Goal: Navigation & Orientation: Find specific page/section

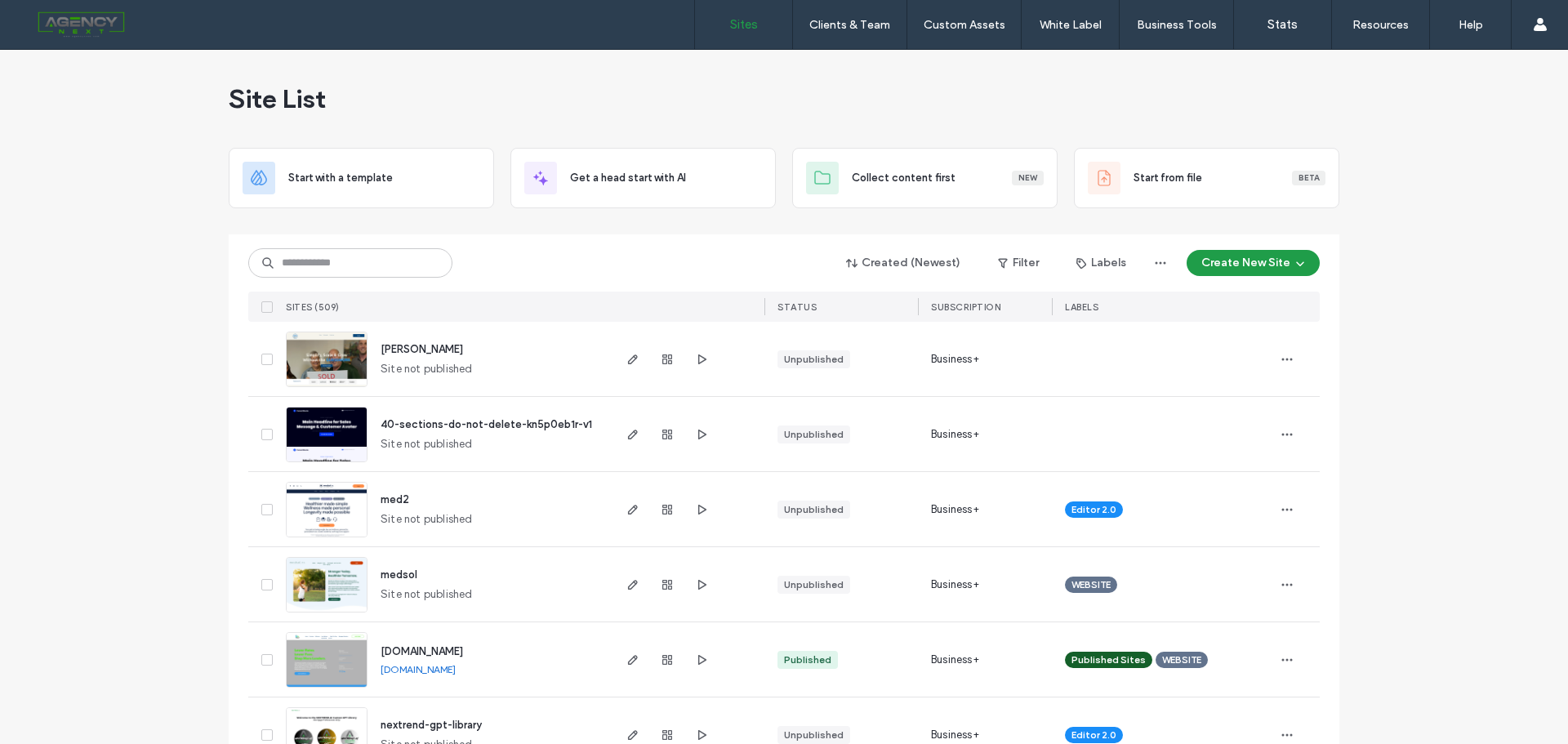
click at [432, 264] on input at bounding box center [350, 262] width 204 height 29
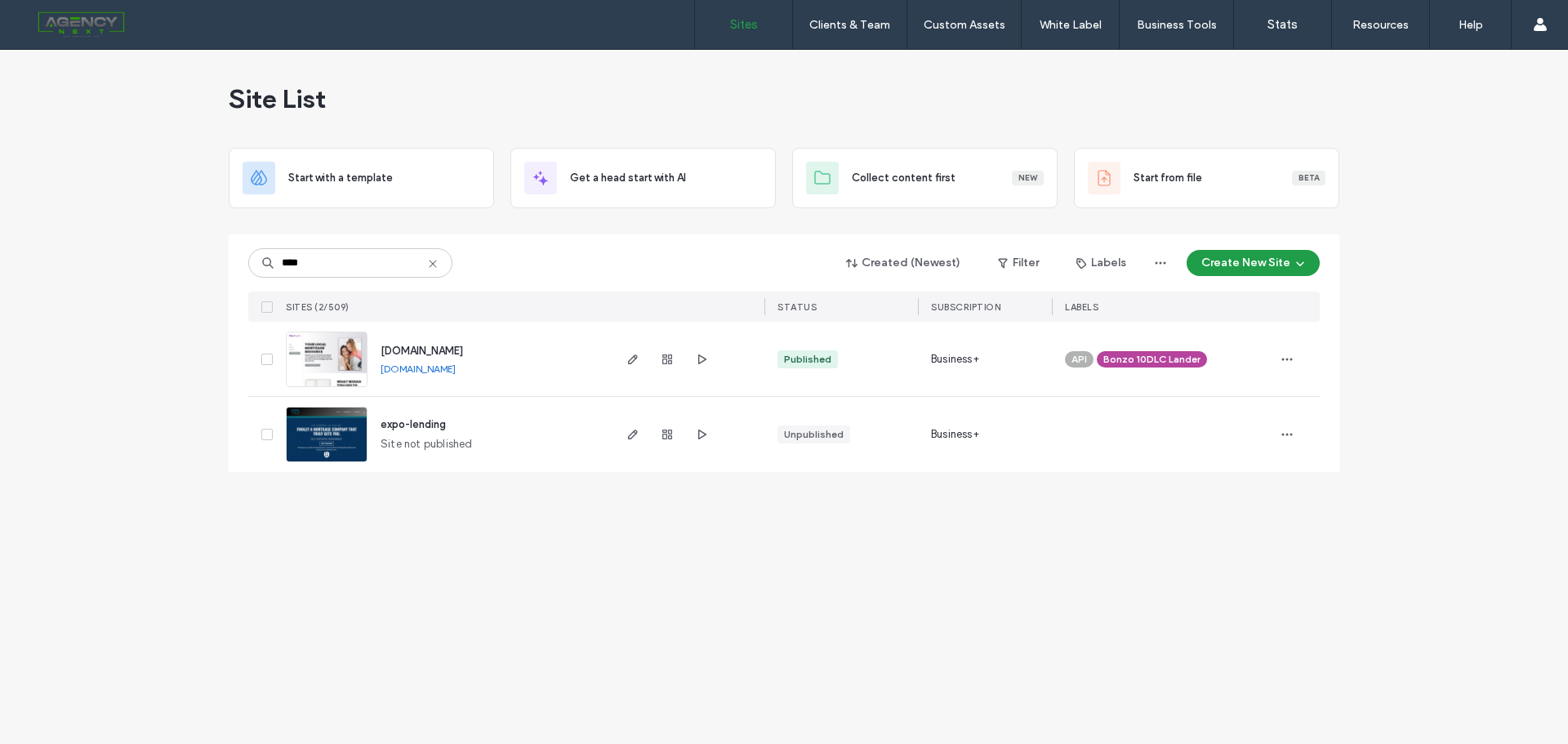
type input "****"
click at [309, 622] on div "Site List Start with a template Get a head start with AI Collect content first …" at bounding box center [784, 397] width 1568 height 694
click at [410, 421] on span "expo-lending" at bounding box center [413, 424] width 65 height 13
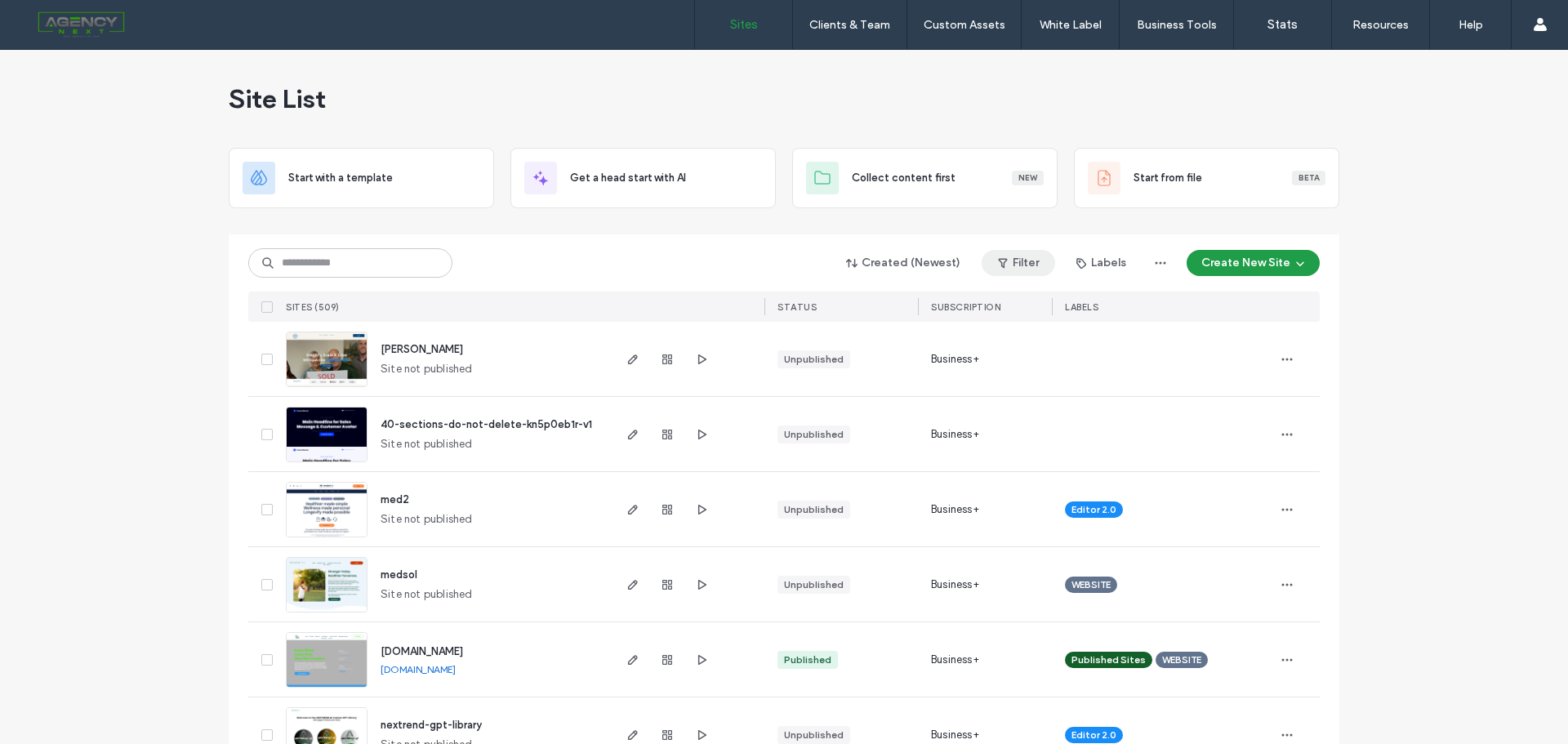
click at [1031, 266] on button "Filter" at bounding box center [1018, 262] width 73 height 26
click at [819, 299] on span at bounding box center [815, 304] width 15 height 15
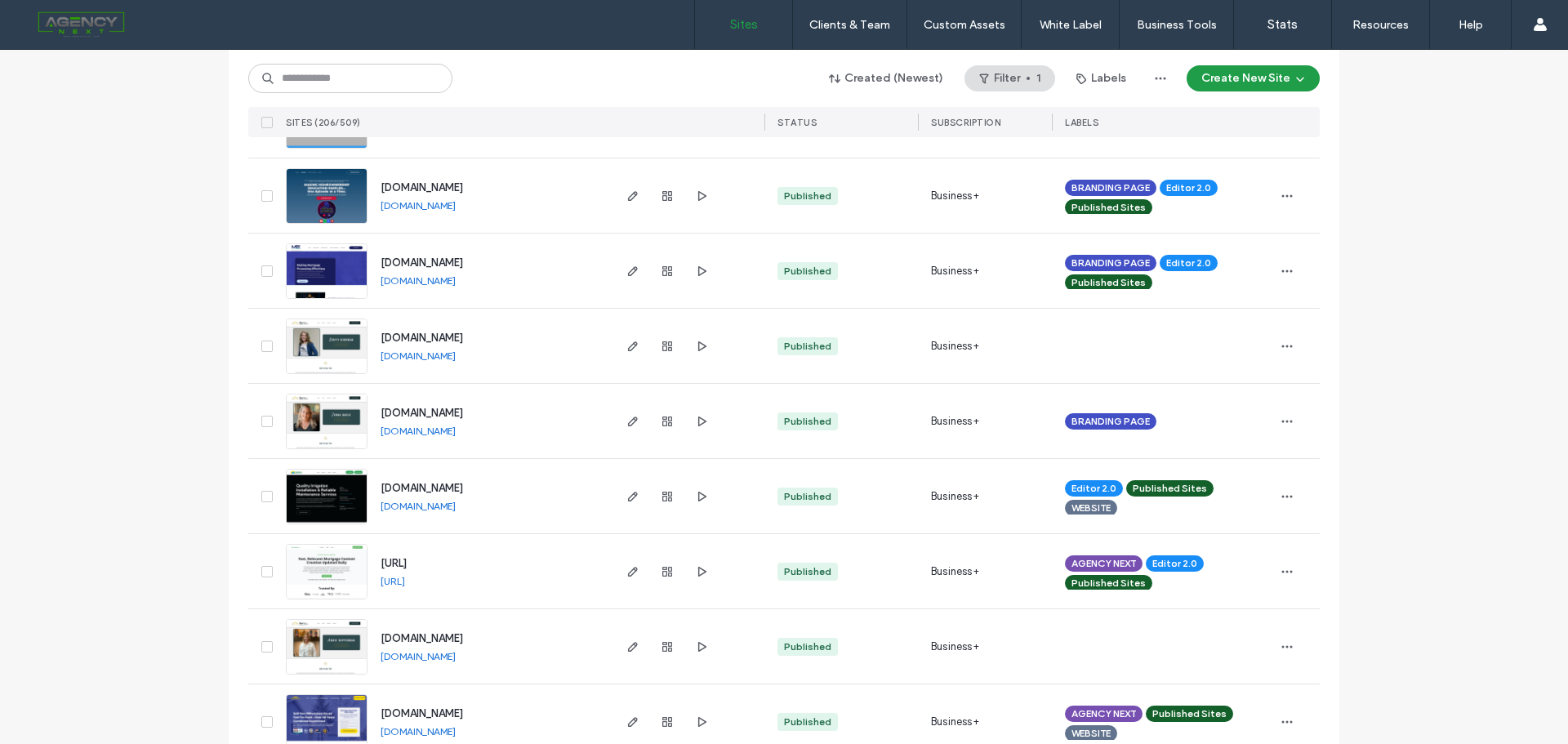
scroll to position [253, 0]
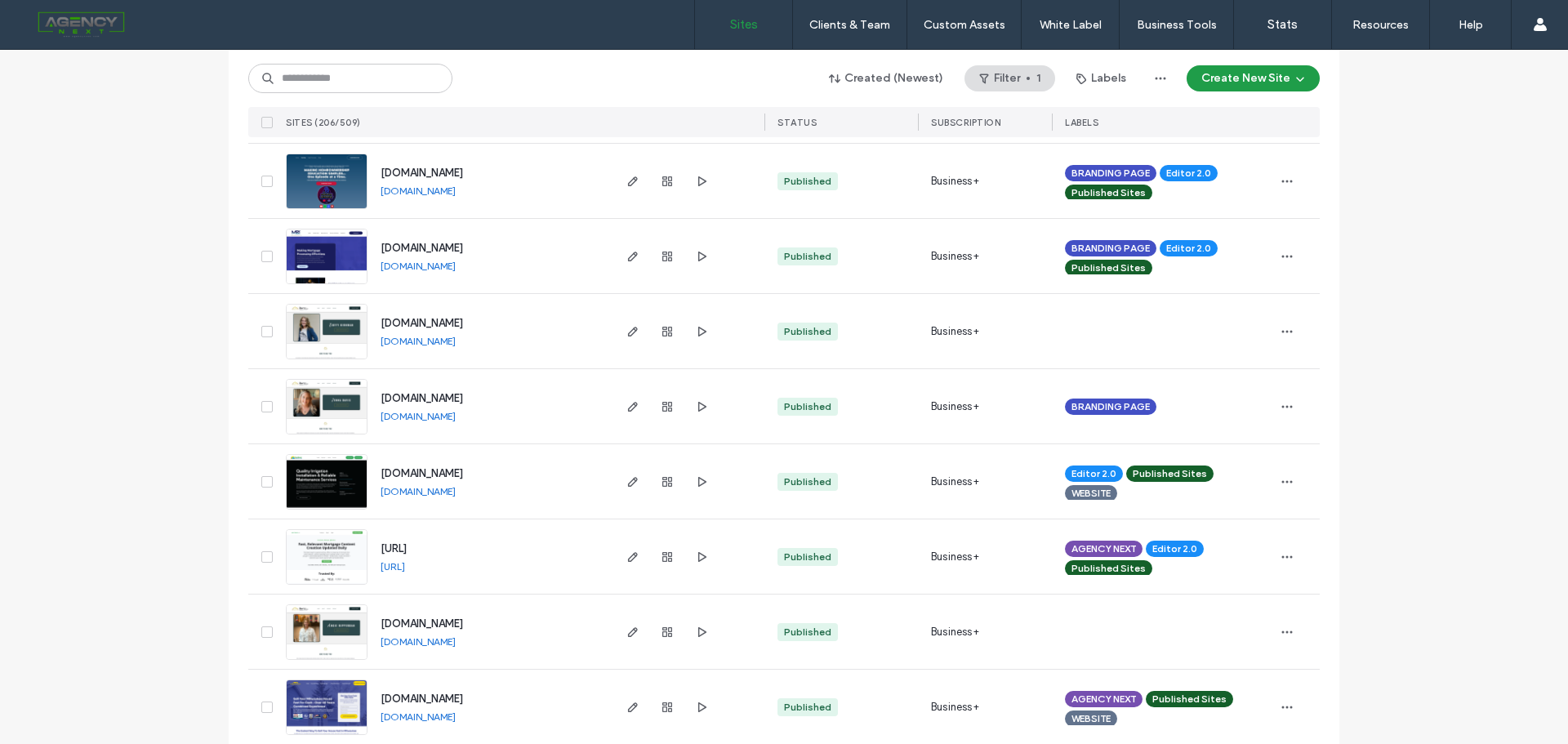
click at [414, 341] on link "[DOMAIN_NAME]" at bounding box center [418, 340] width 75 height 13
click at [393, 420] on link "[DOMAIN_NAME]" at bounding box center [418, 415] width 75 height 13
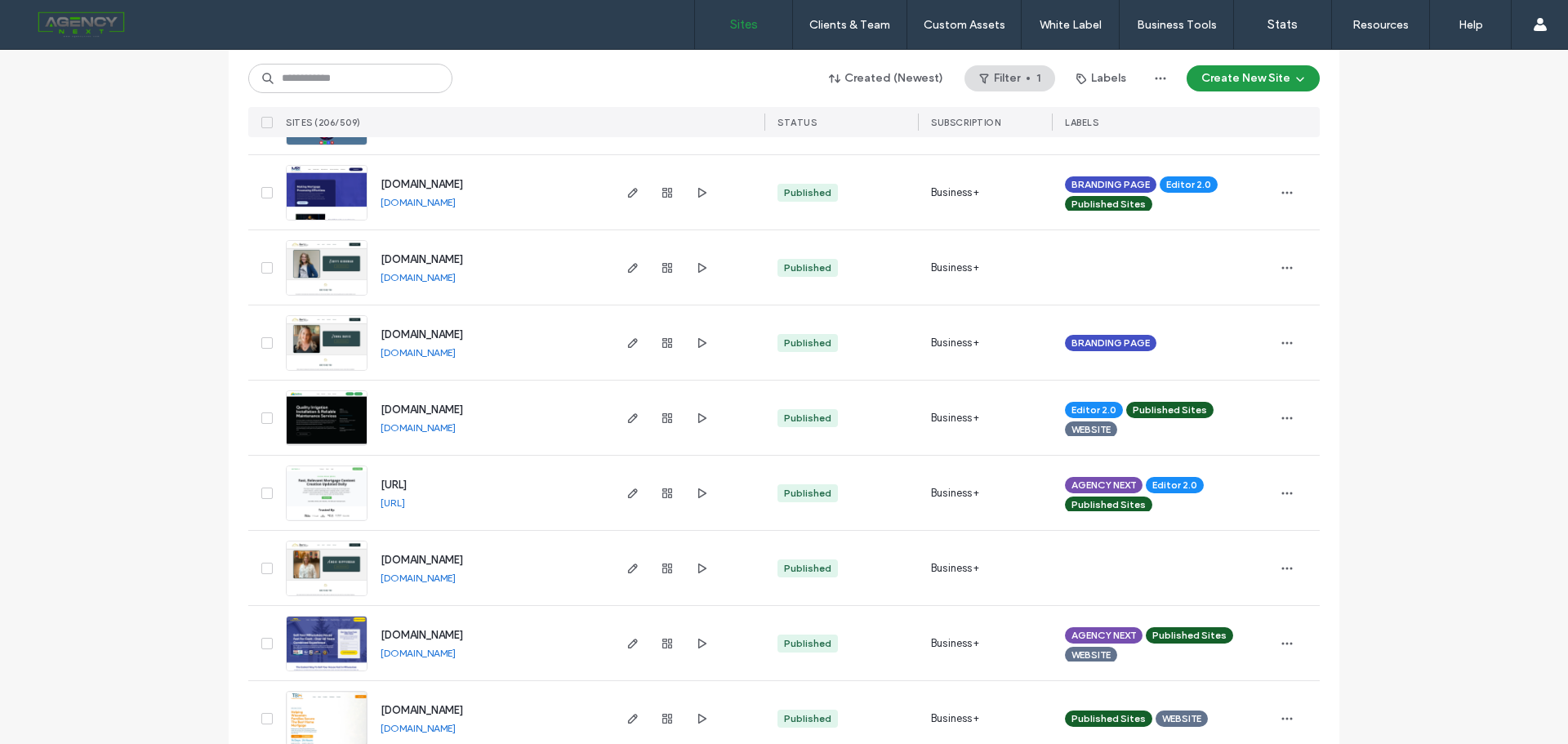
scroll to position [498, 0]
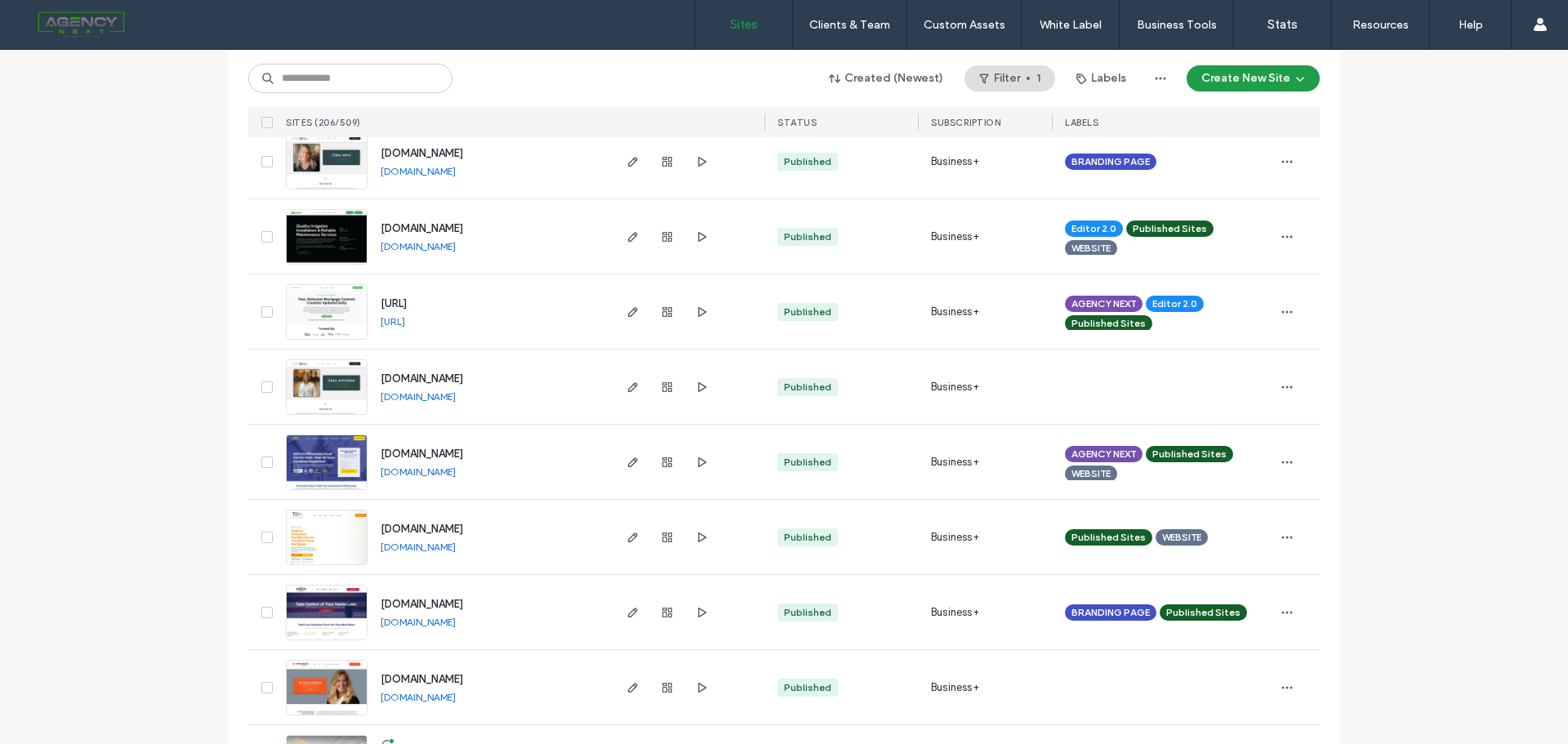
click at [446, 400] on link "[DOMAIN_NAME]" at bounding box center [418, 396] width 75 height 13
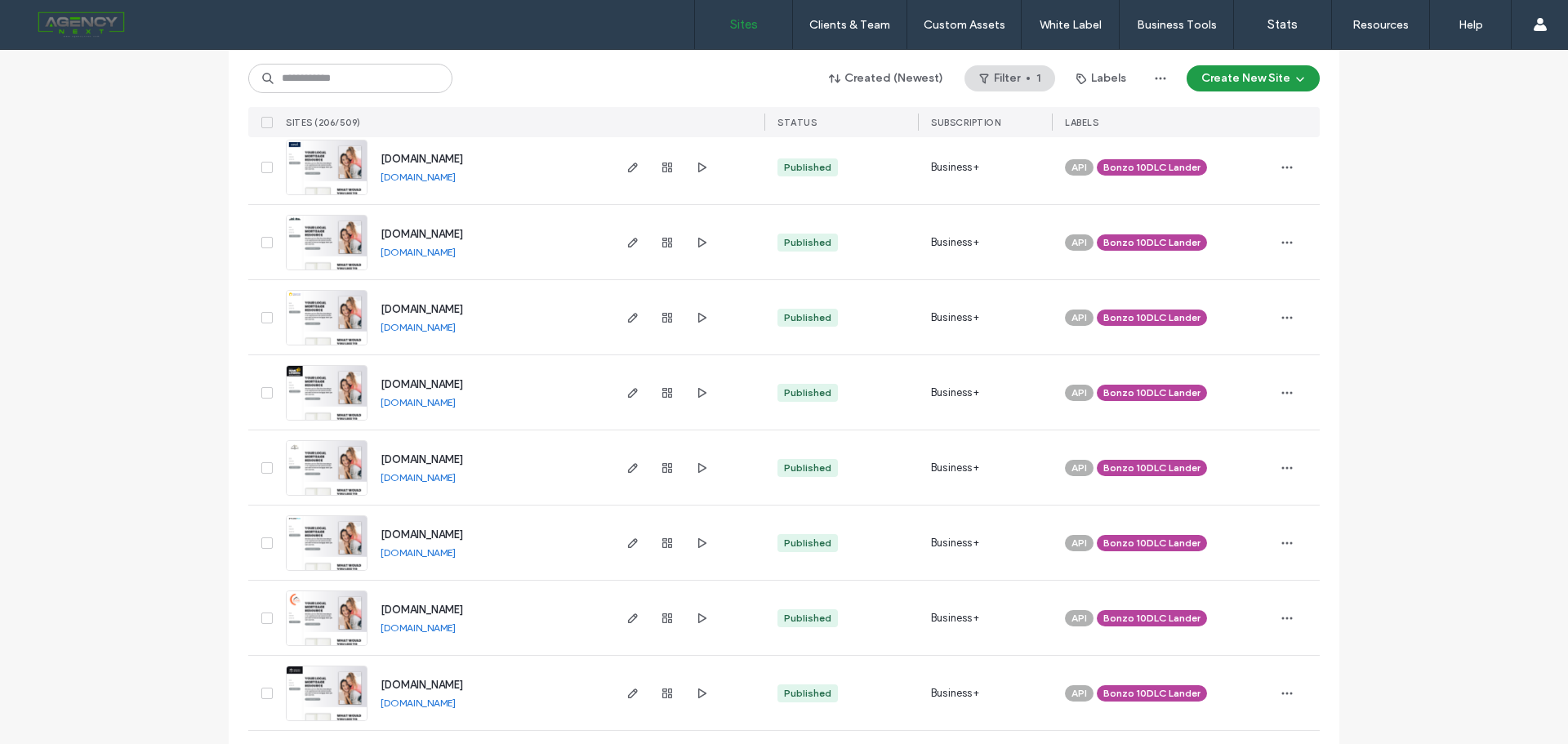
scroll to position [5269, 0]
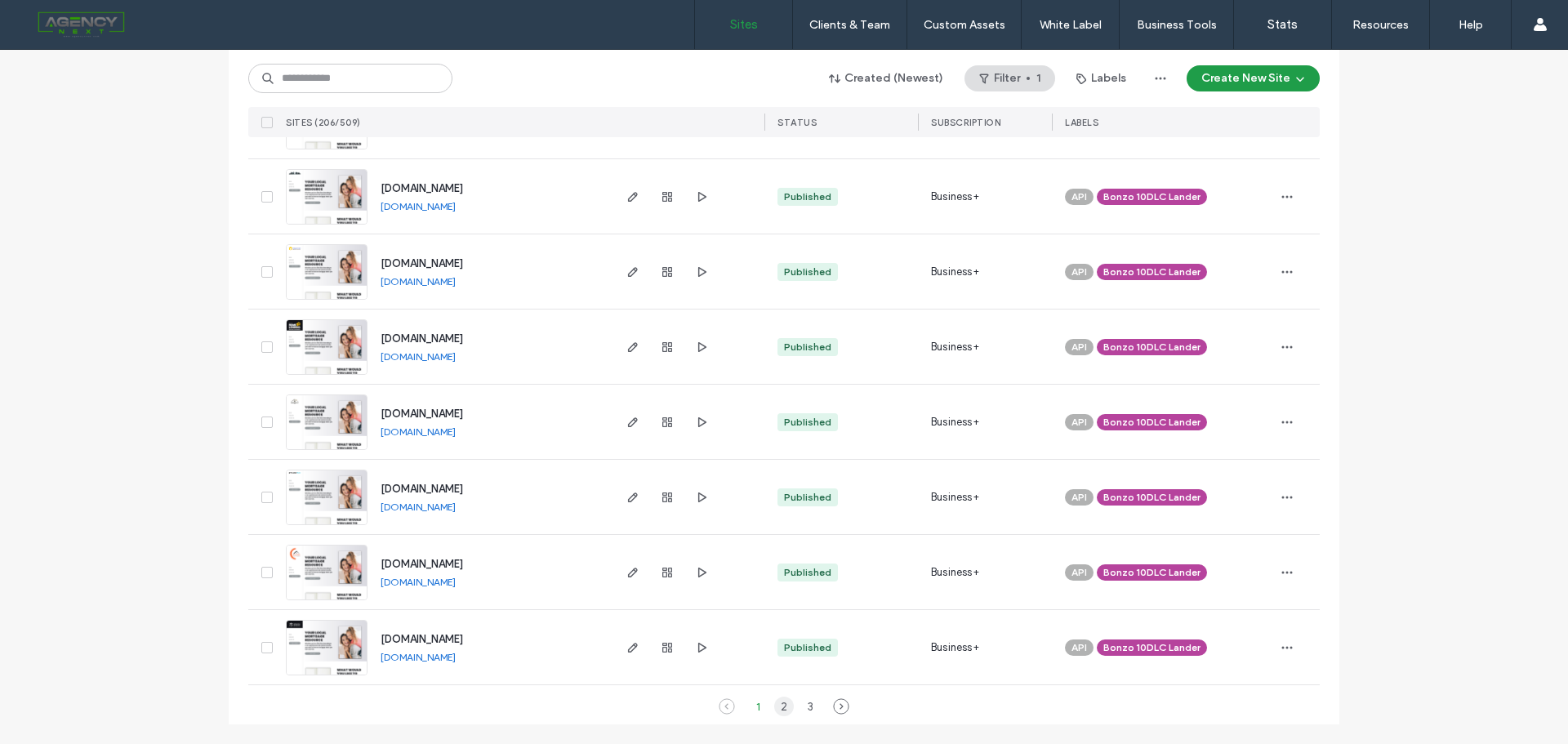
click at [777, 708] on div "2" at bounding box center [784, 706] width 19 height 19
click at [801, 704] on div "3" at bounding box center [809, 706] width 19 height 19
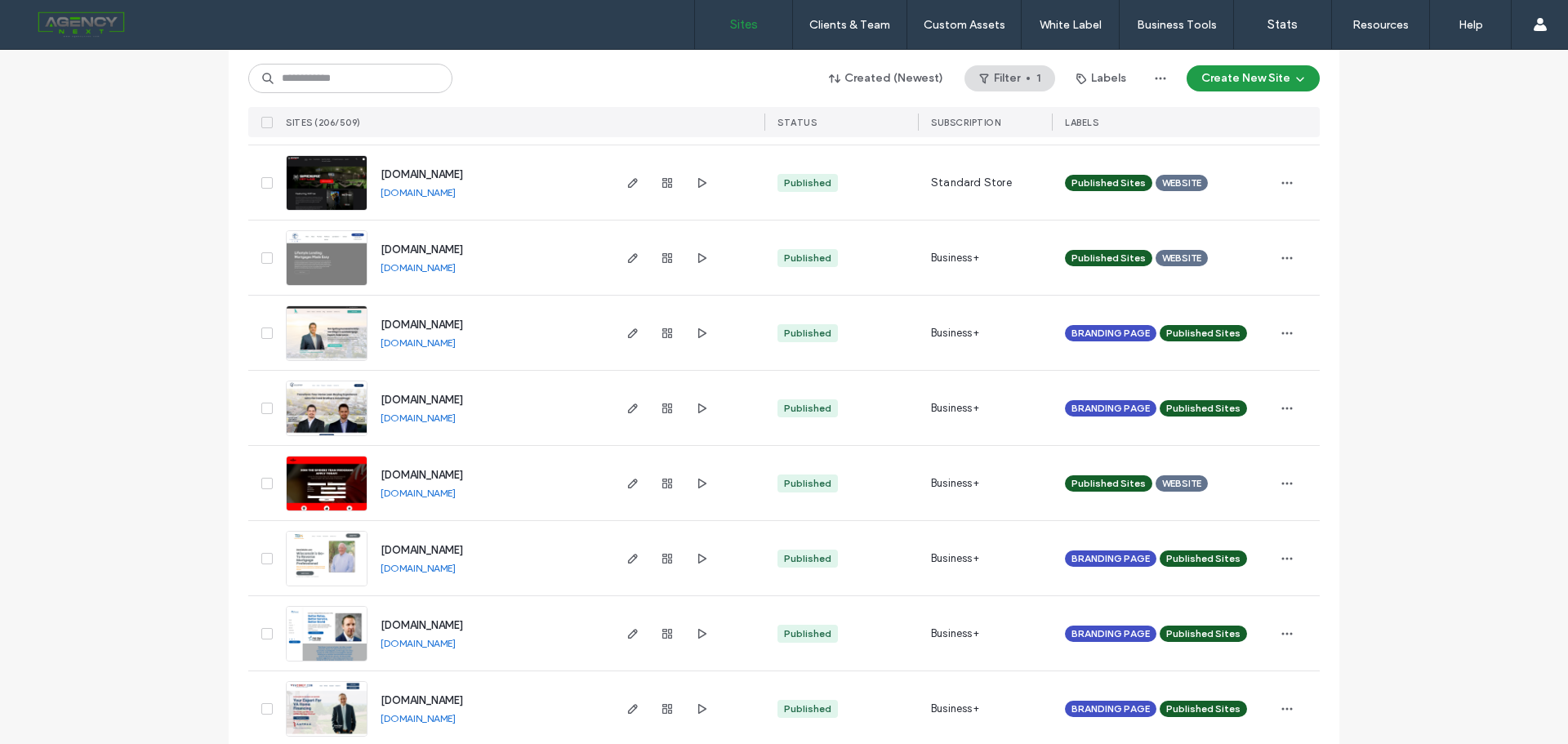
scroll to position [3026, 0]
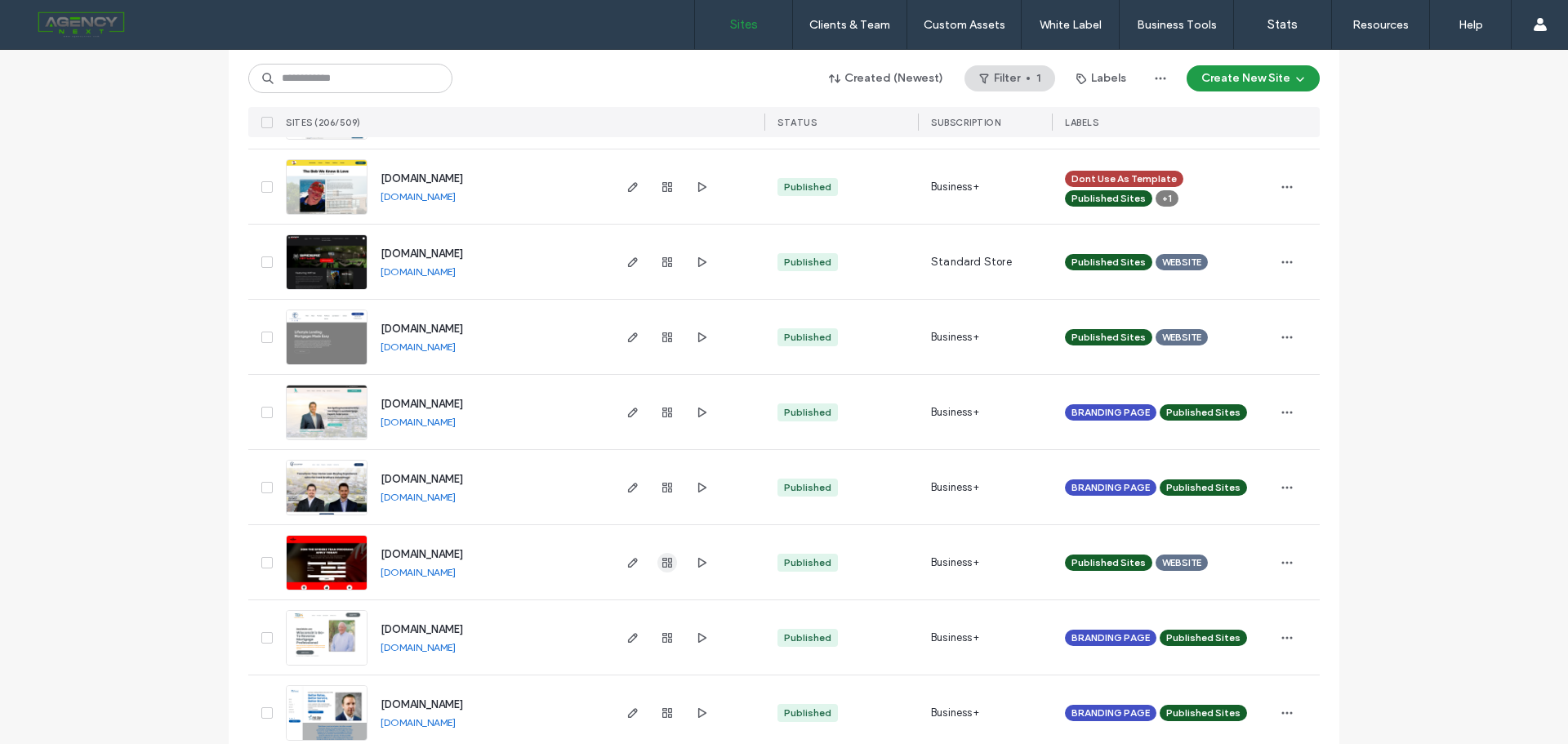
click at [670, 562] on span "button" at bounding box center [667, 562] width 19 height 19
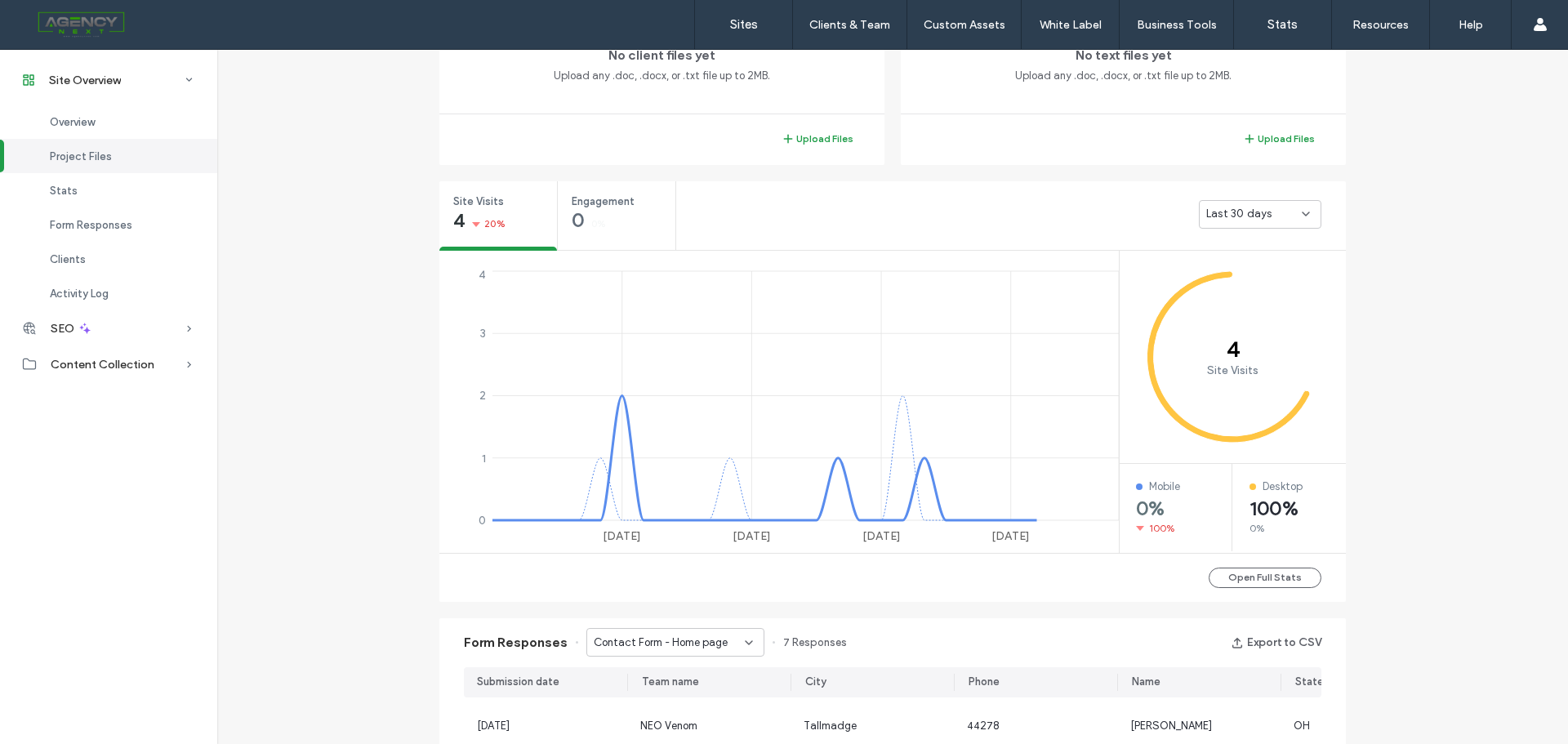
scroll to position [318, 0]
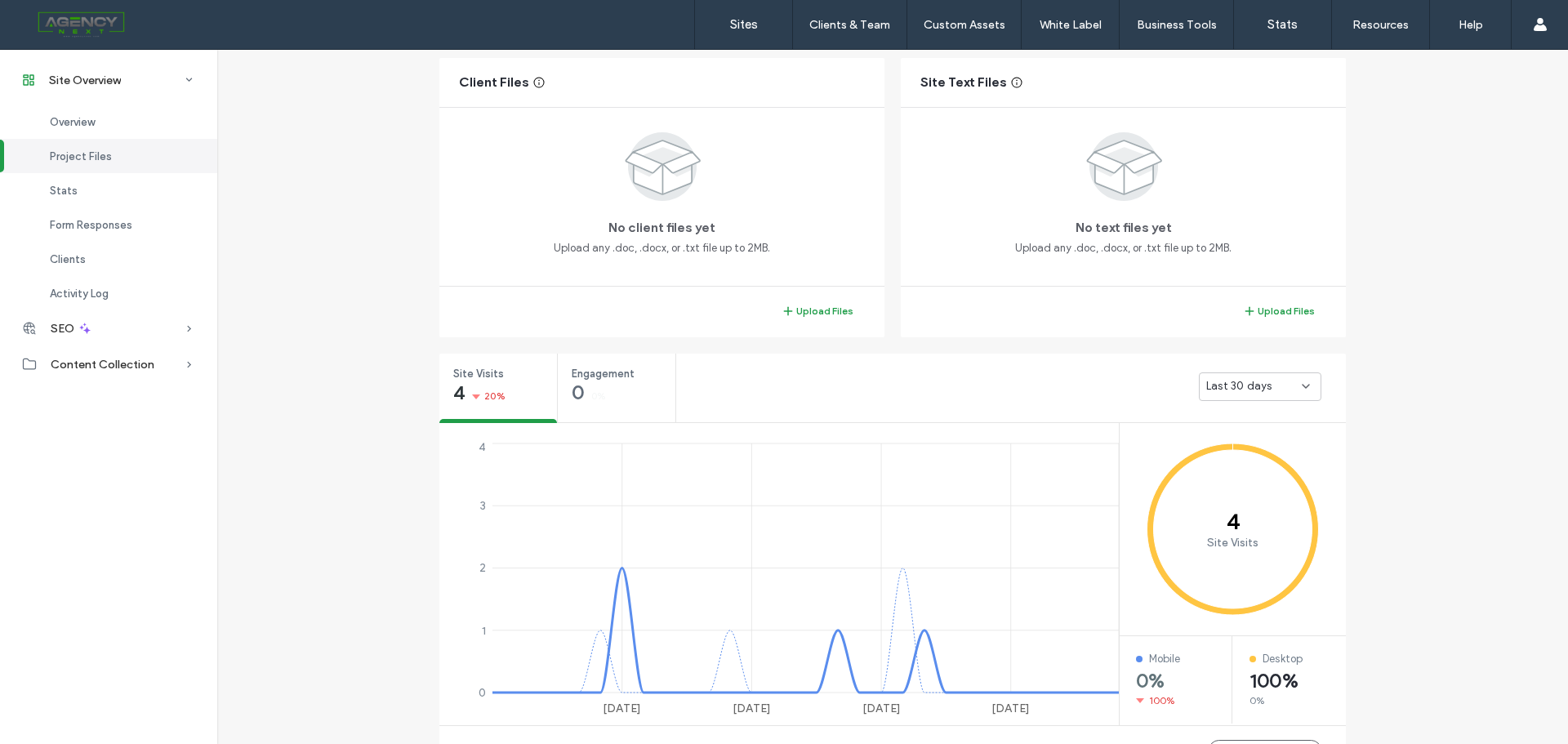
click at [1307, 382] on div "Last 30 days" at bounding box center [1260, 386] width 123 height 28
click at [1277, 469] on div "Last 30 days" at bounding box center [1254, 472] width 121 height 28
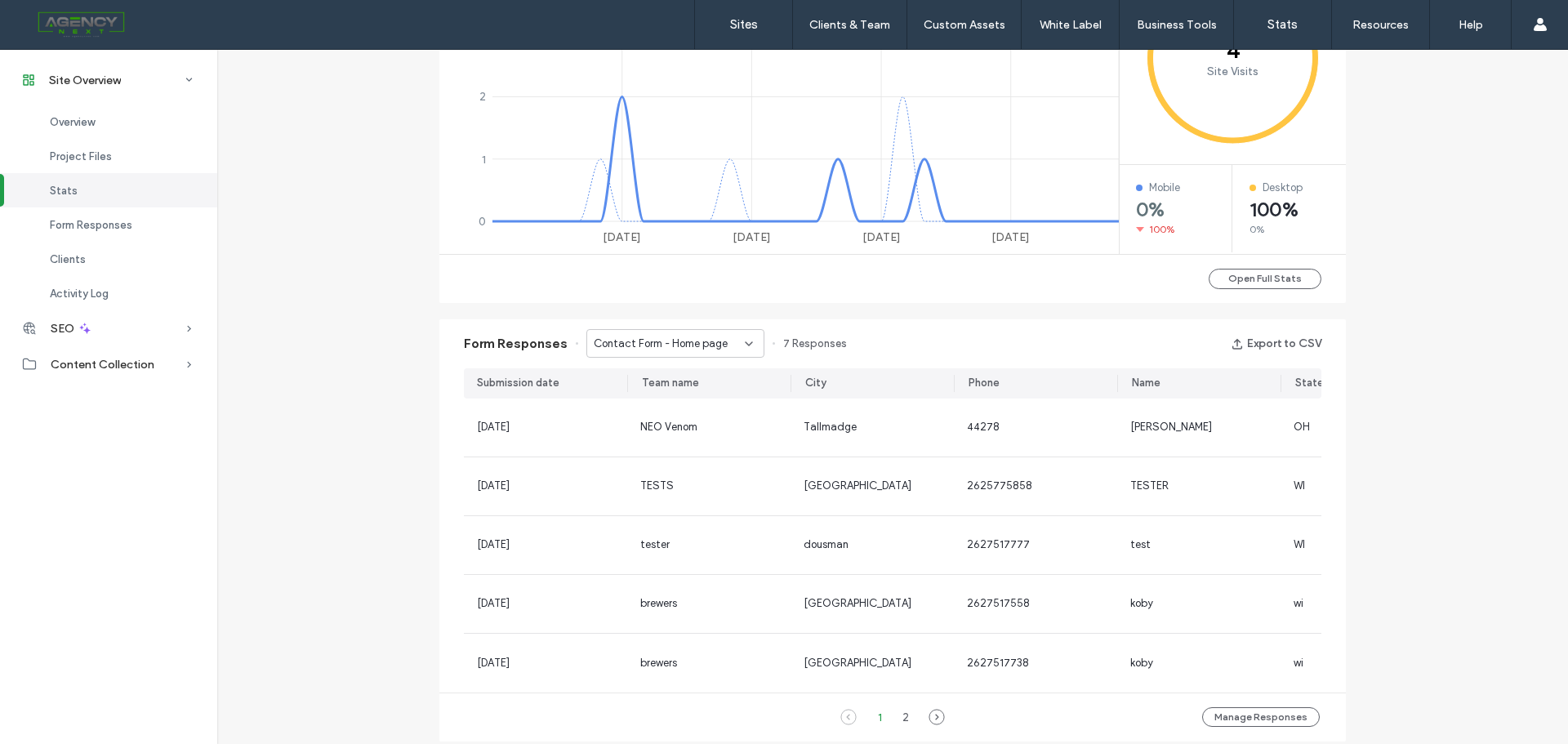
scroll to position [807, 0]
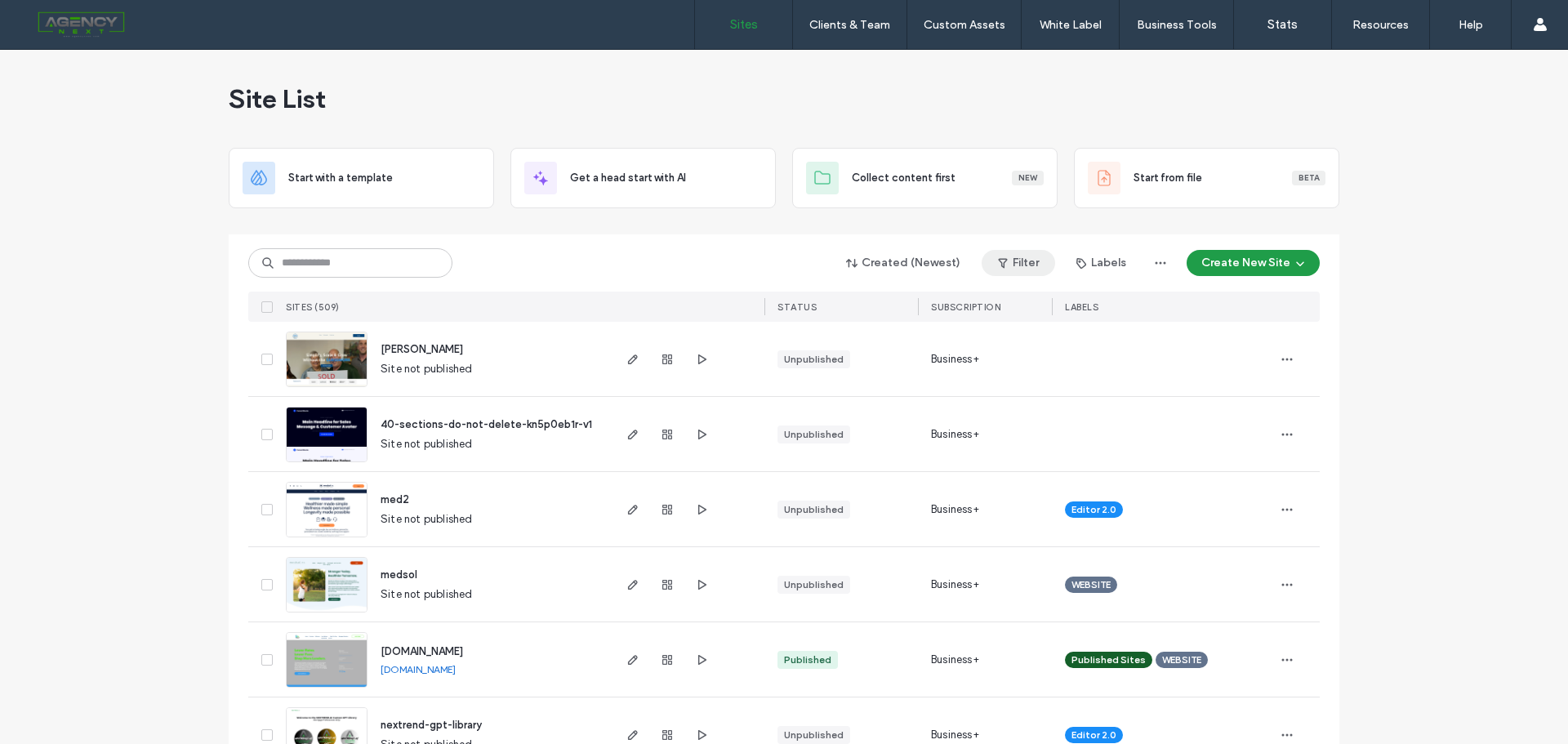
click at [1011, 264] on button "Filter" at bounding box center [1018, 262] width 73 height 26
click at [815, 297] on span at bounding box center [815, 304] width 15 height 15
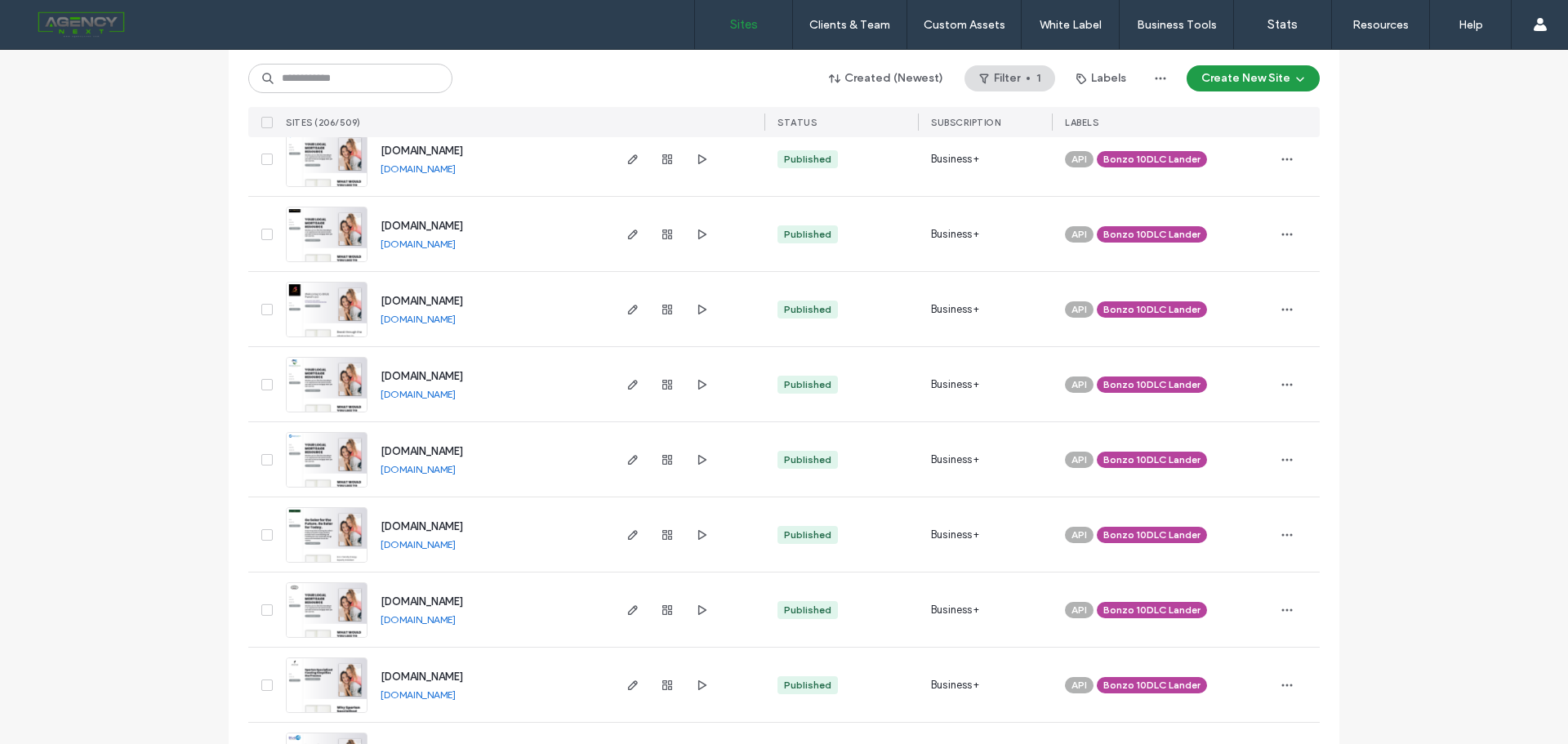
scroll to position [5269, 0]
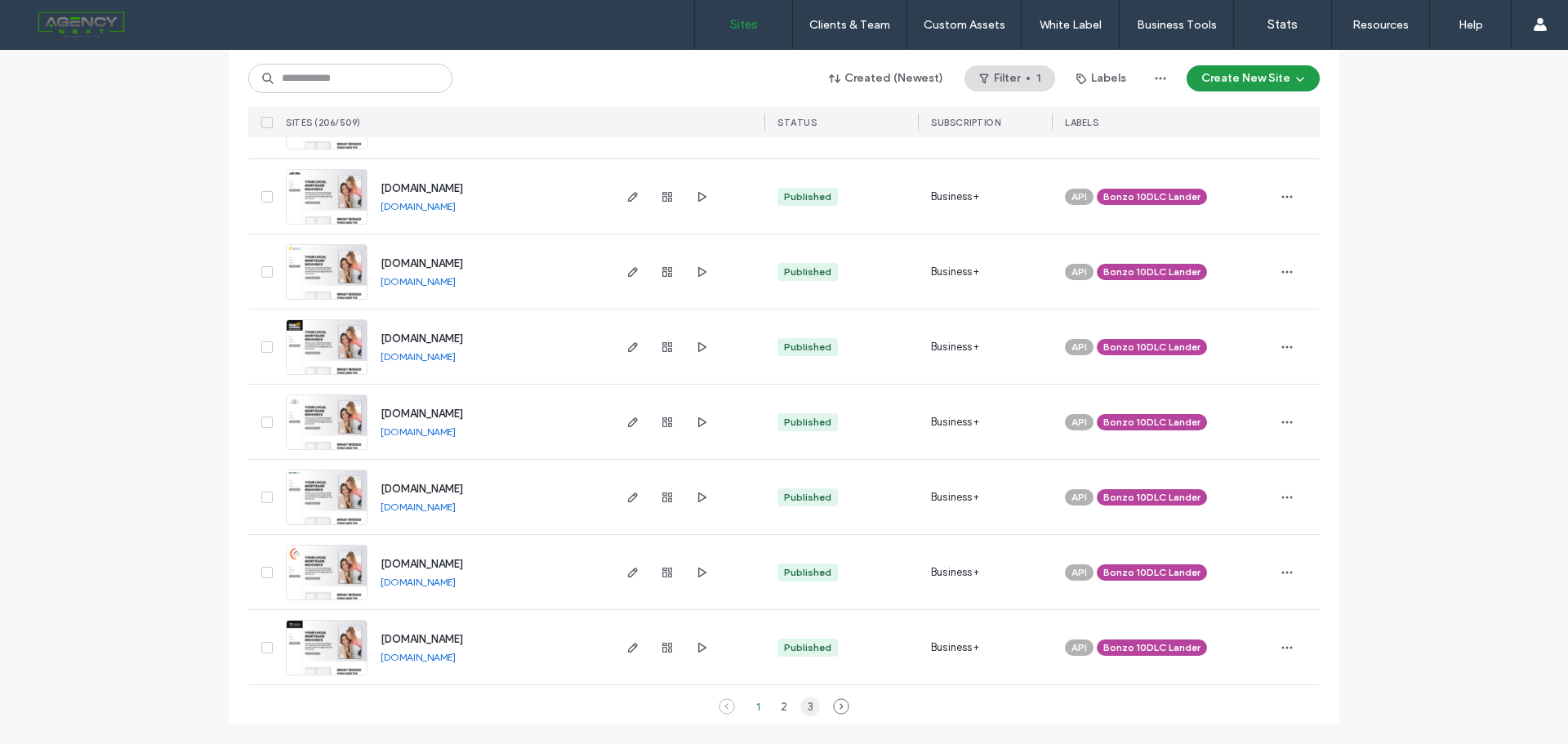
click at [800, 706] on div "3" at bounding box center [809, 706] width 19 height 19
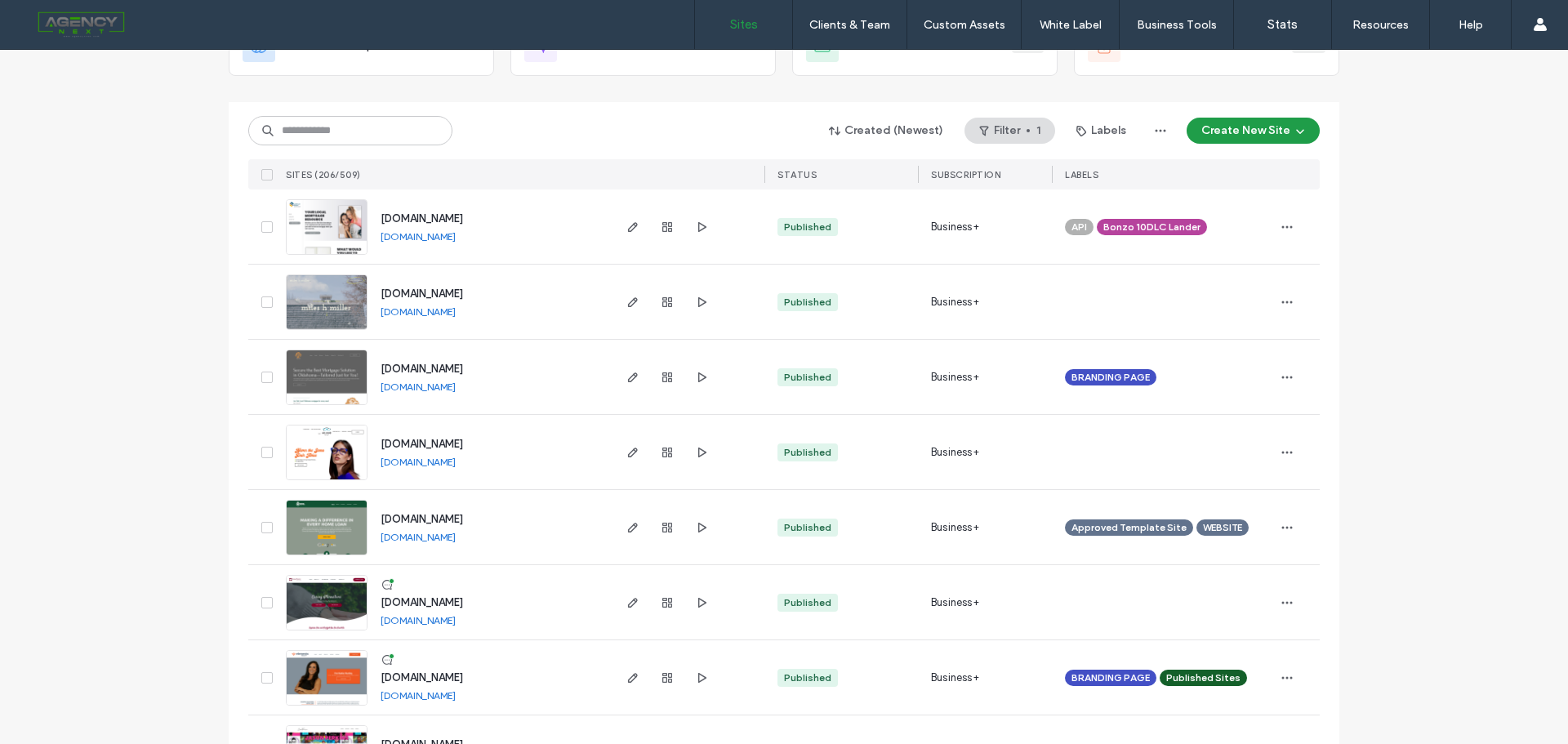
scroll to position [88, 0]
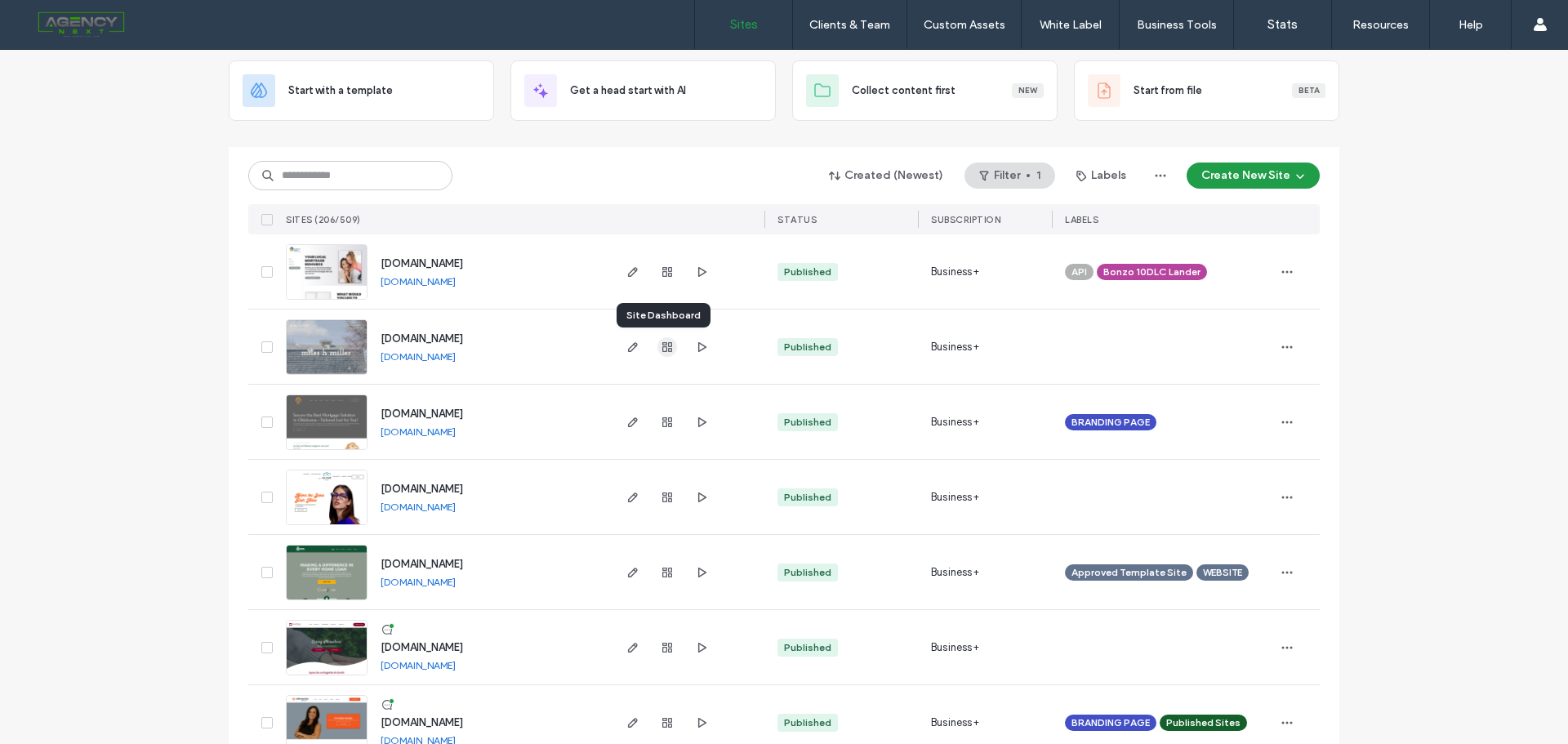
click at [664, 354] on span "button" at bounding box center [667, 346] width 19 height 19
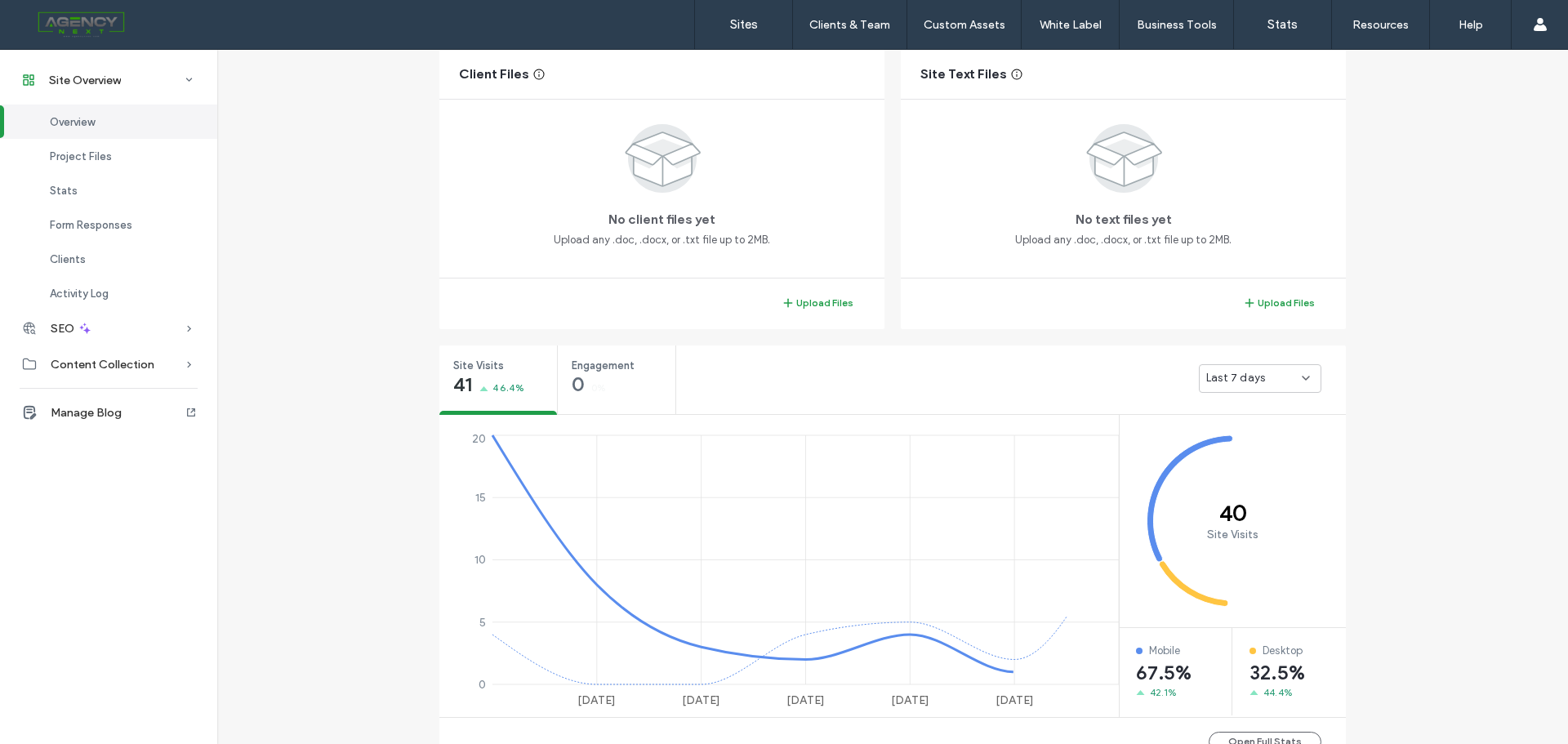
scroll to position [408, 0]
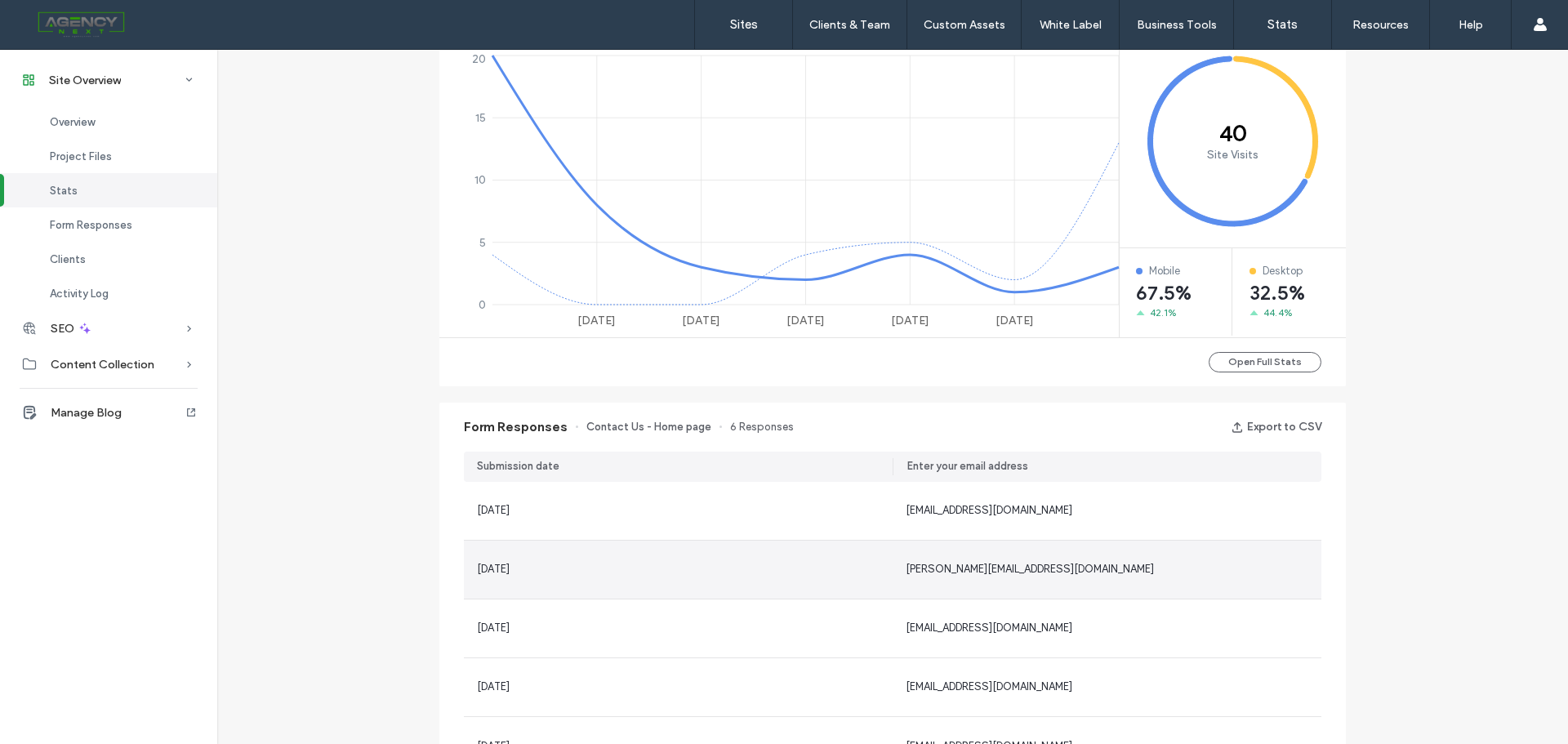
scroll to position [817, 0]
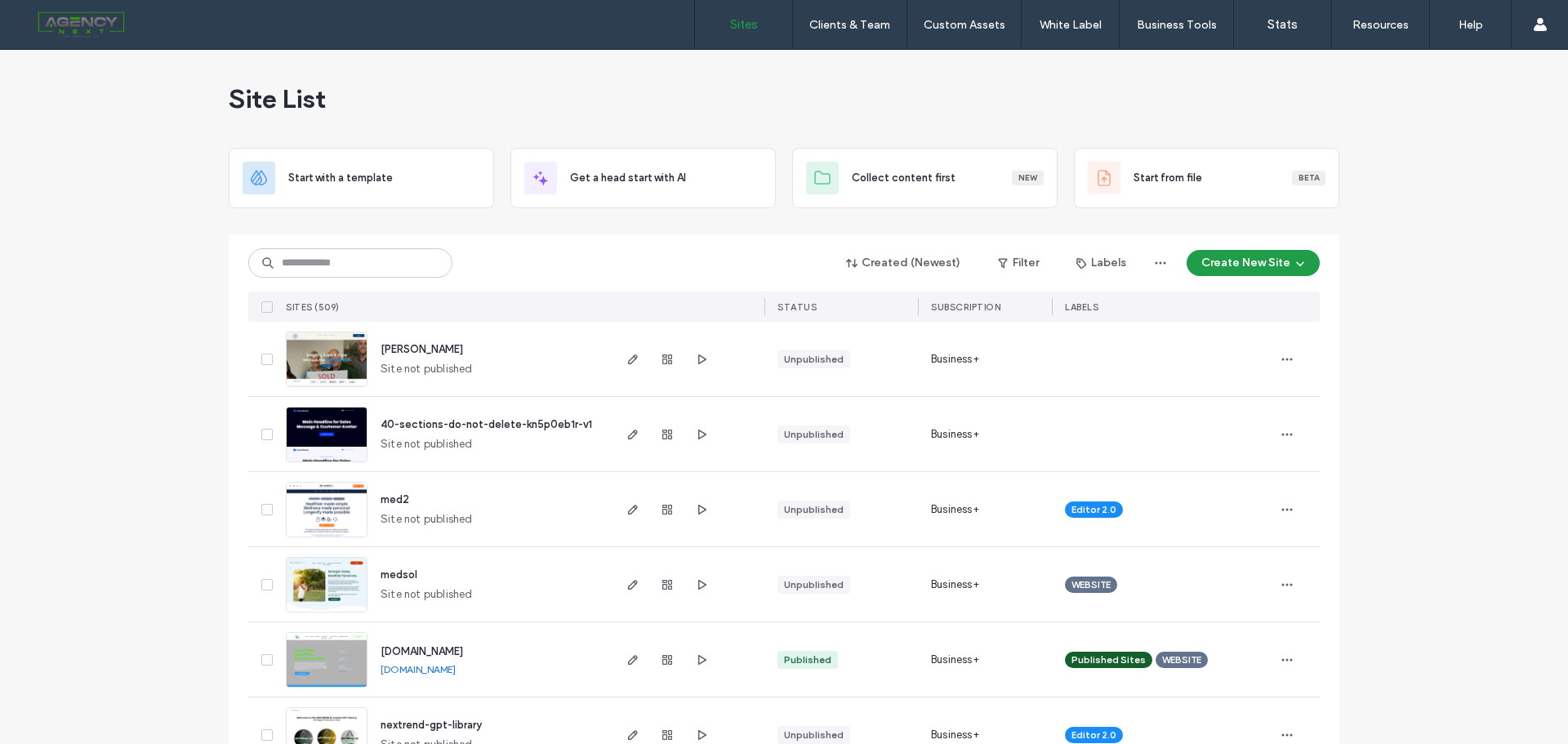
click at [249, 101] on span "Site List" at bounding box center [277, 98] width 97 height 33
click at [732, 21] on label "Sites" at bounding box center [744, 25] width 28 height 15
click at [426, 349] on span "[PERSON_NAME]" at bounding box center [421, 349] width 83 height 13
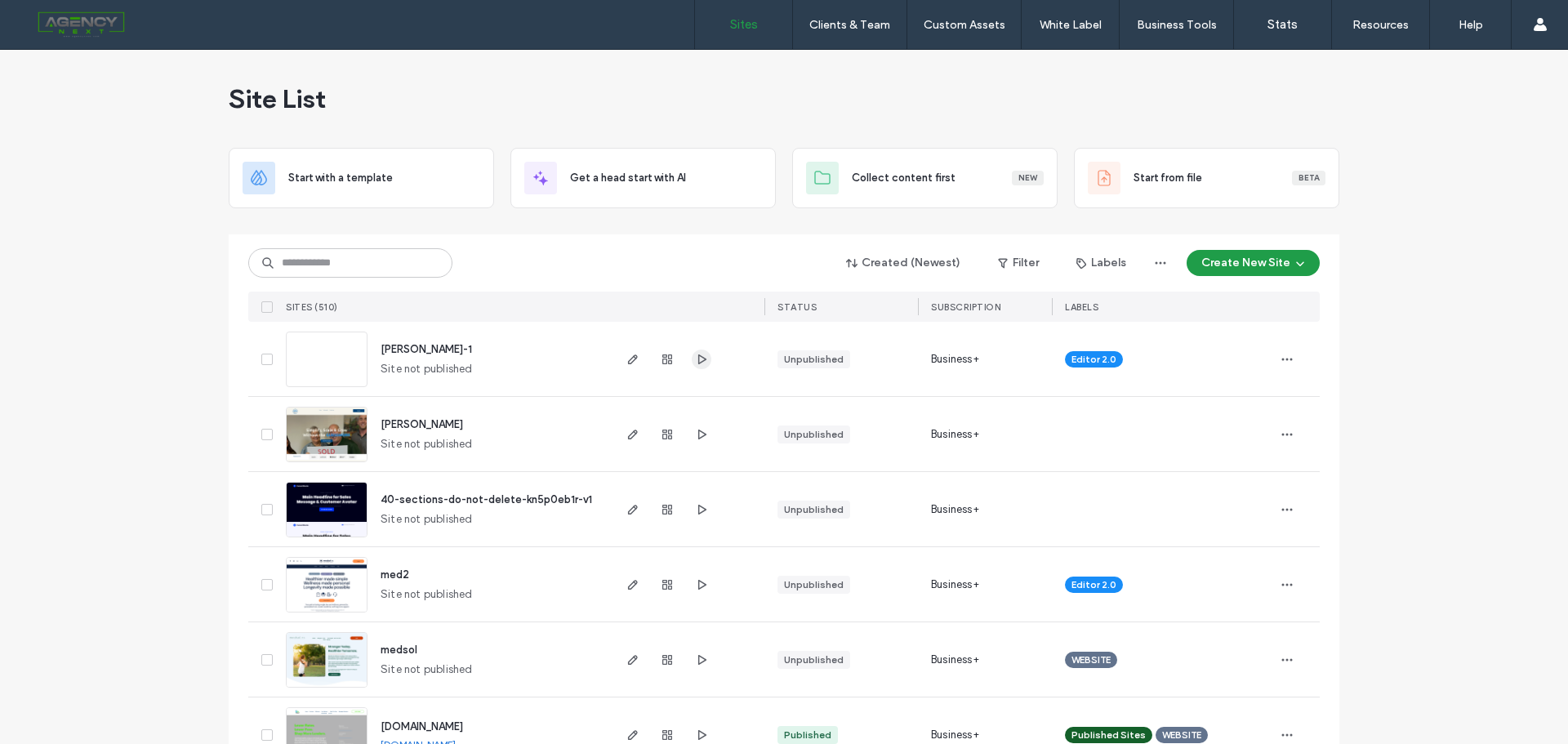
click at [695, 364] on icon "button" at bounding box center [702, 359] width 13 height 13
click at [408, 346] on span "[PERSON_NAME]-1" at bounding box center [426, 349] width 92 height 13
click at [698, 435] on use "button" at bounding box center [703, 434] width 8 height 10
click at [399, 425] on span "[PERSON_NAME]" at bounding box center [421, 424] width 83 height 13
click at [698, 362] on use "button" at bounding box center [703, 359] width 8 height 10
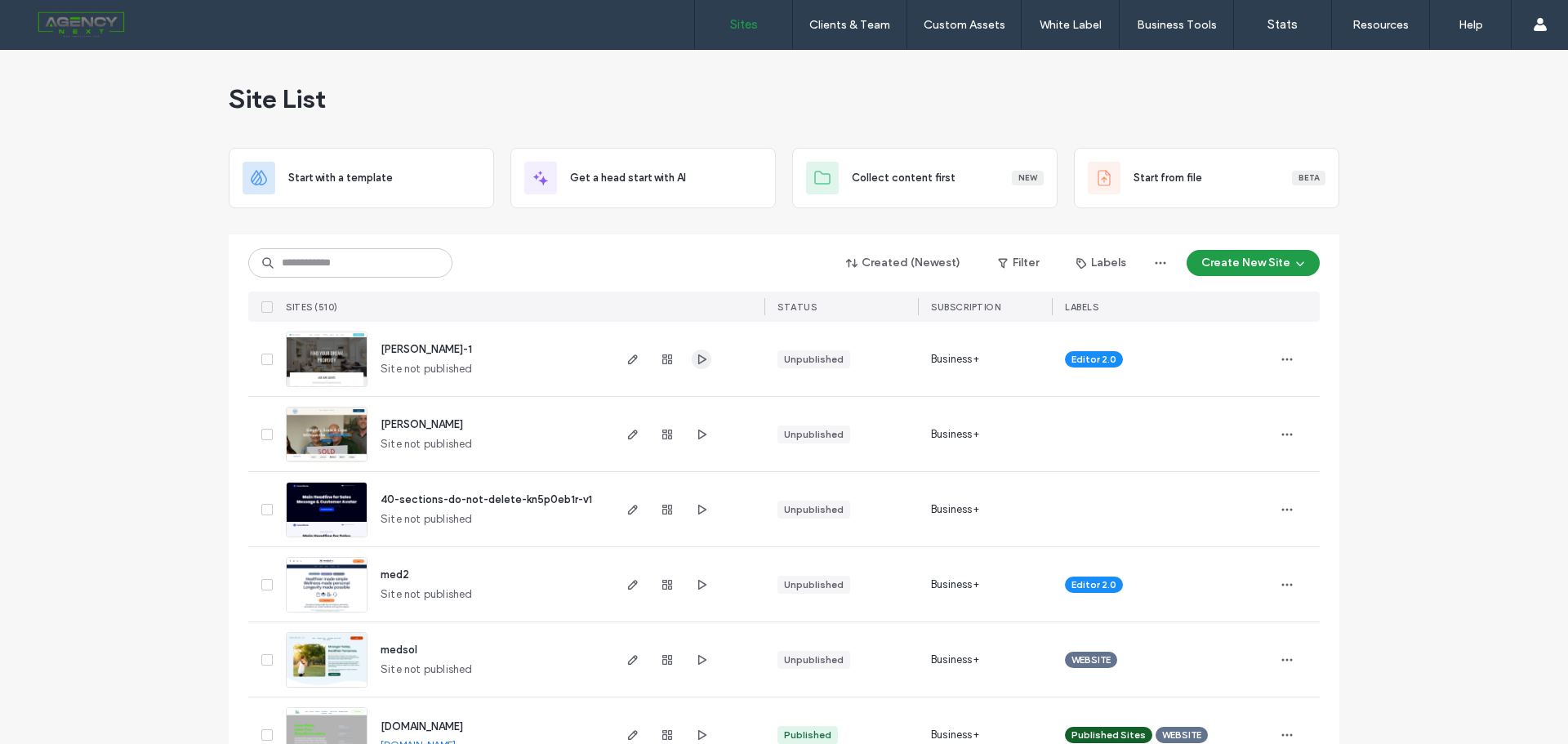
click at [702, 355] on icon "button" at bounding box center [702, 359] width 13 height 13
click at [708, 358] on div at bounding box center [687, 359] width 154 height 74
click at [701, 357] on icon "button" at bounding box center [702, 359] width 13 height 13
